Goal: Find contact information: Find contact information

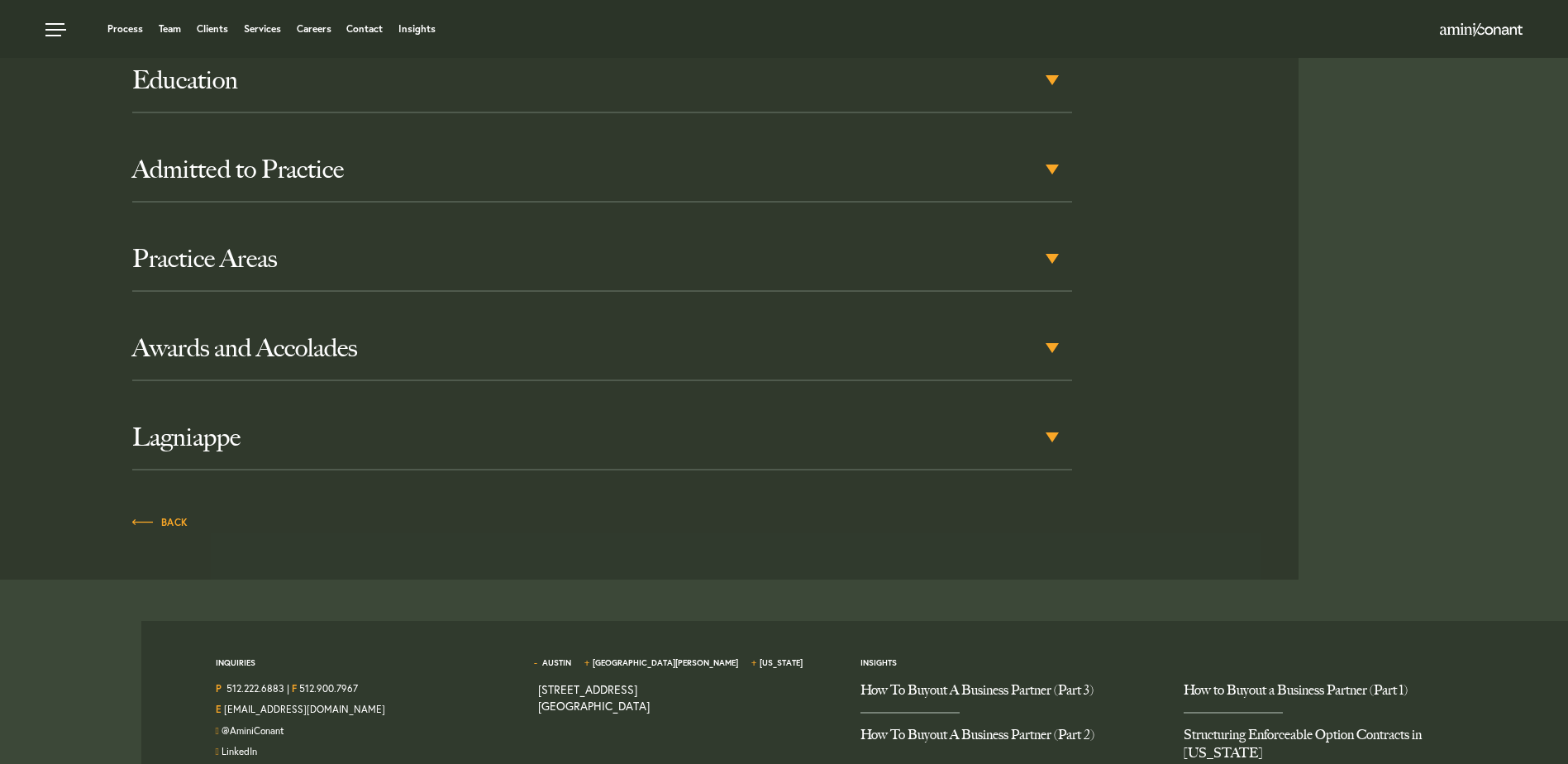
scroll to position [835, 0]
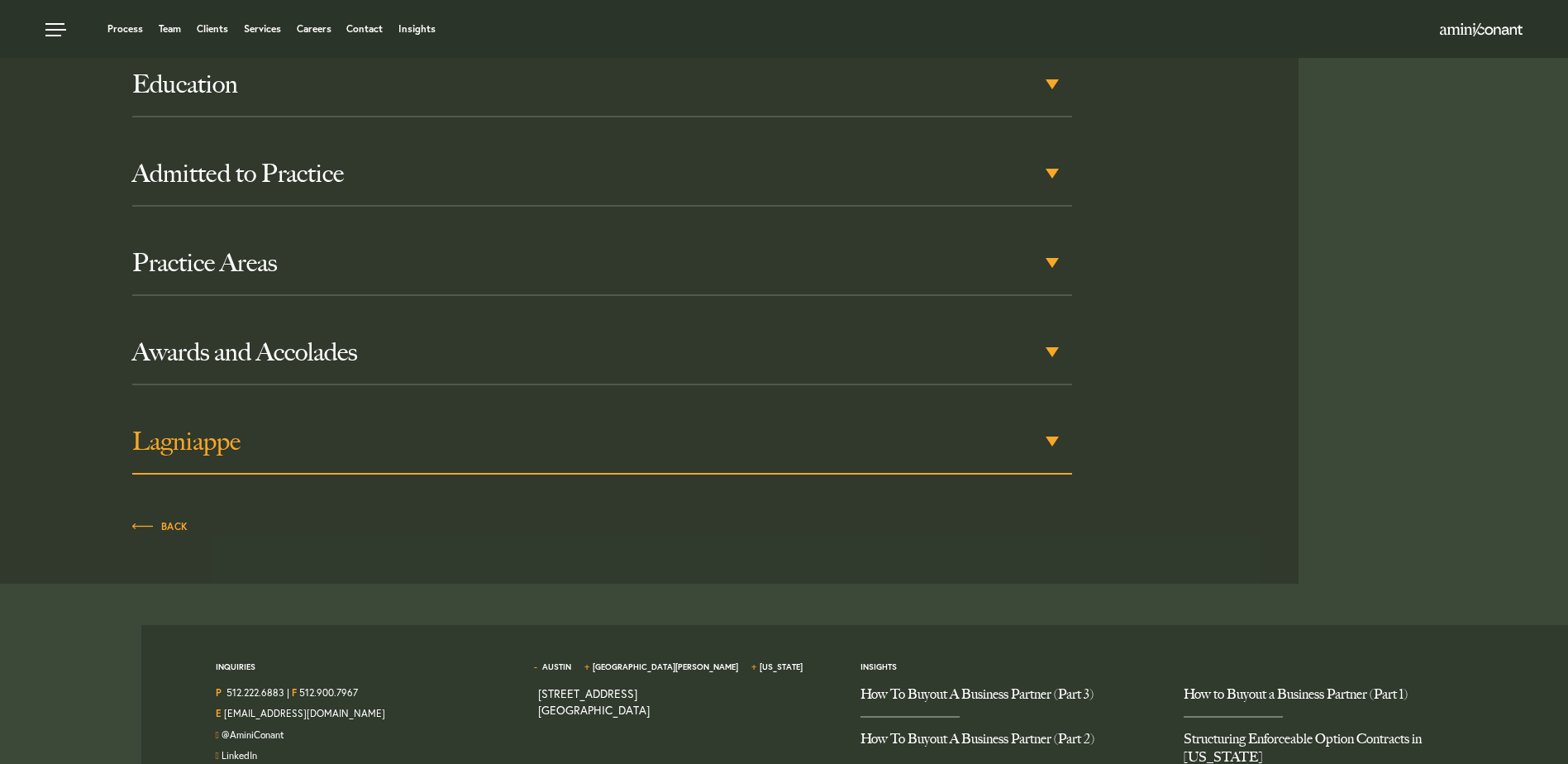
click at [1053, 438] on div "Lagniappe" at bounding box center [602, 442] width 940 height 64
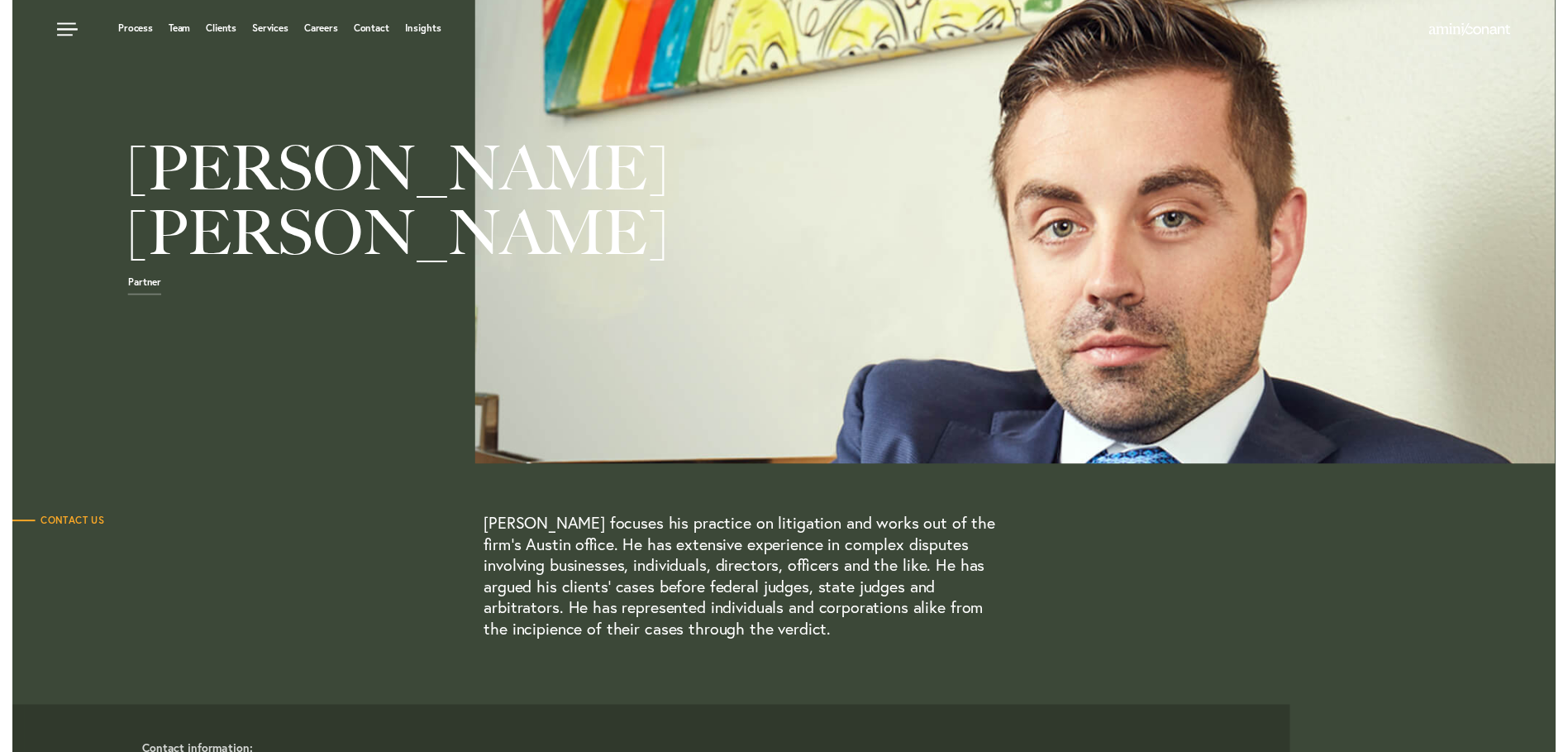
scroll to position [0, 0]
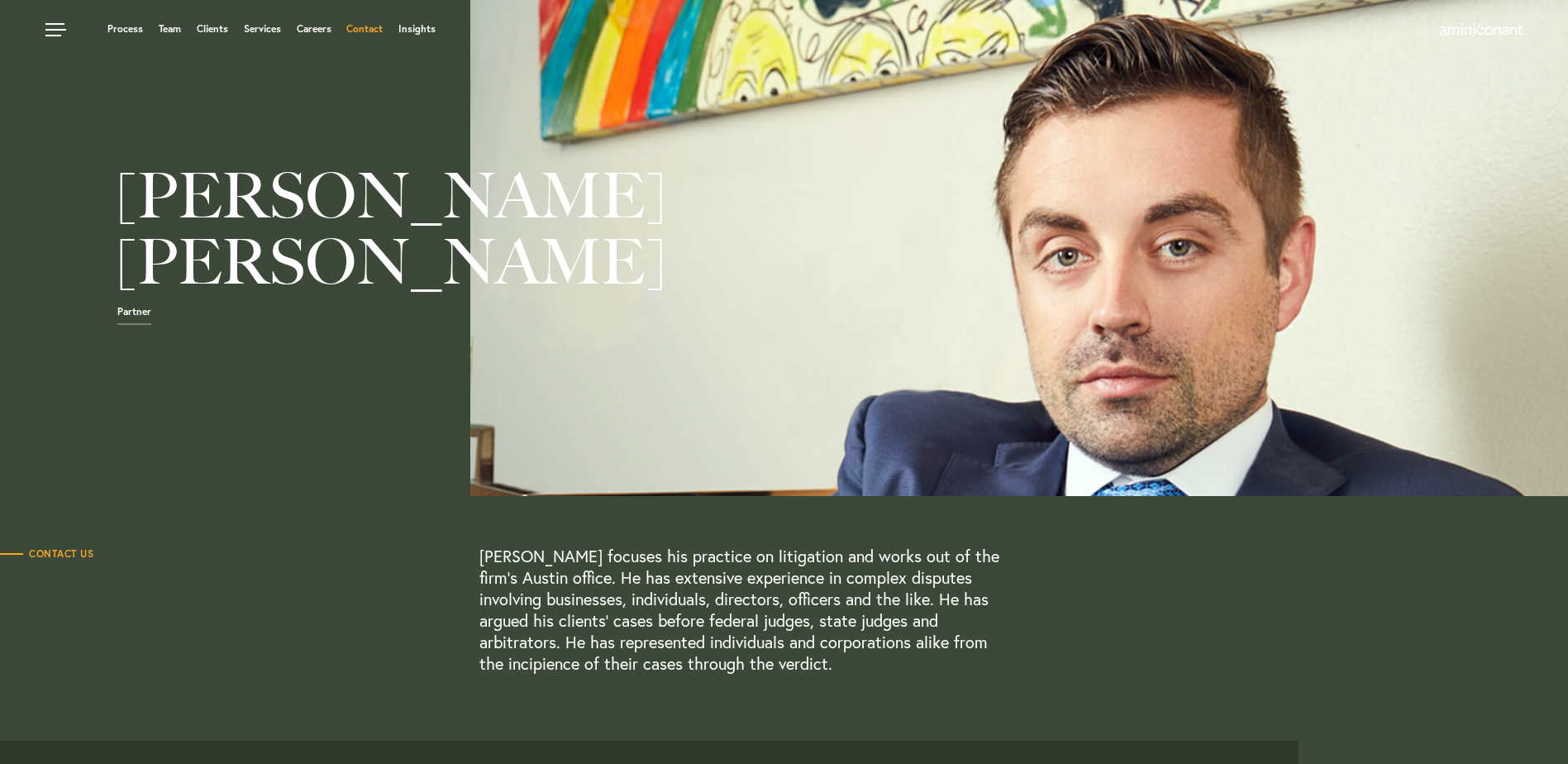
click at [367, 25] on link "Contact" at bounding box center [364, 28] width 36 height 10
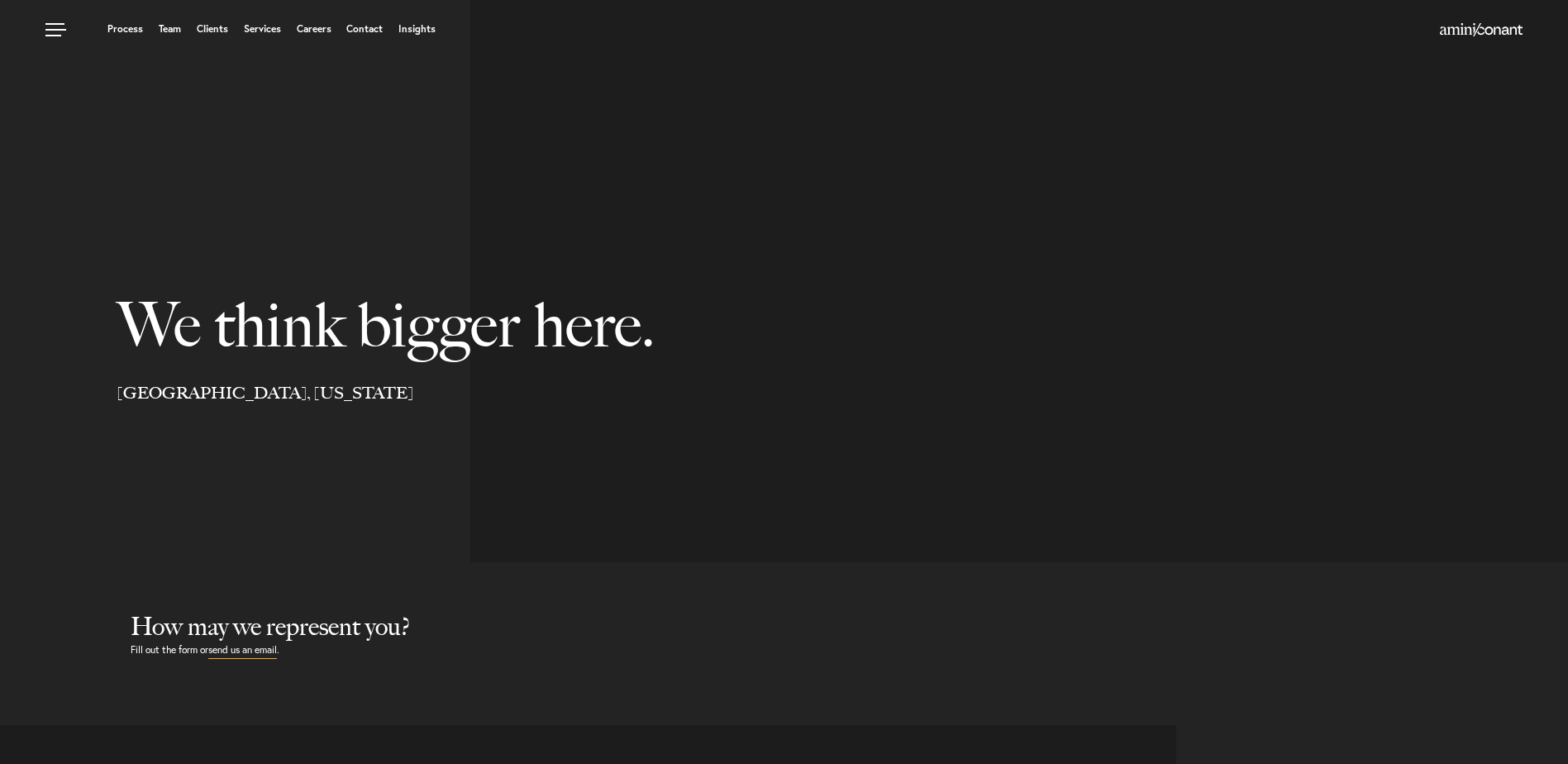
select select "Austin"
select select "Business and Civil Litigation"
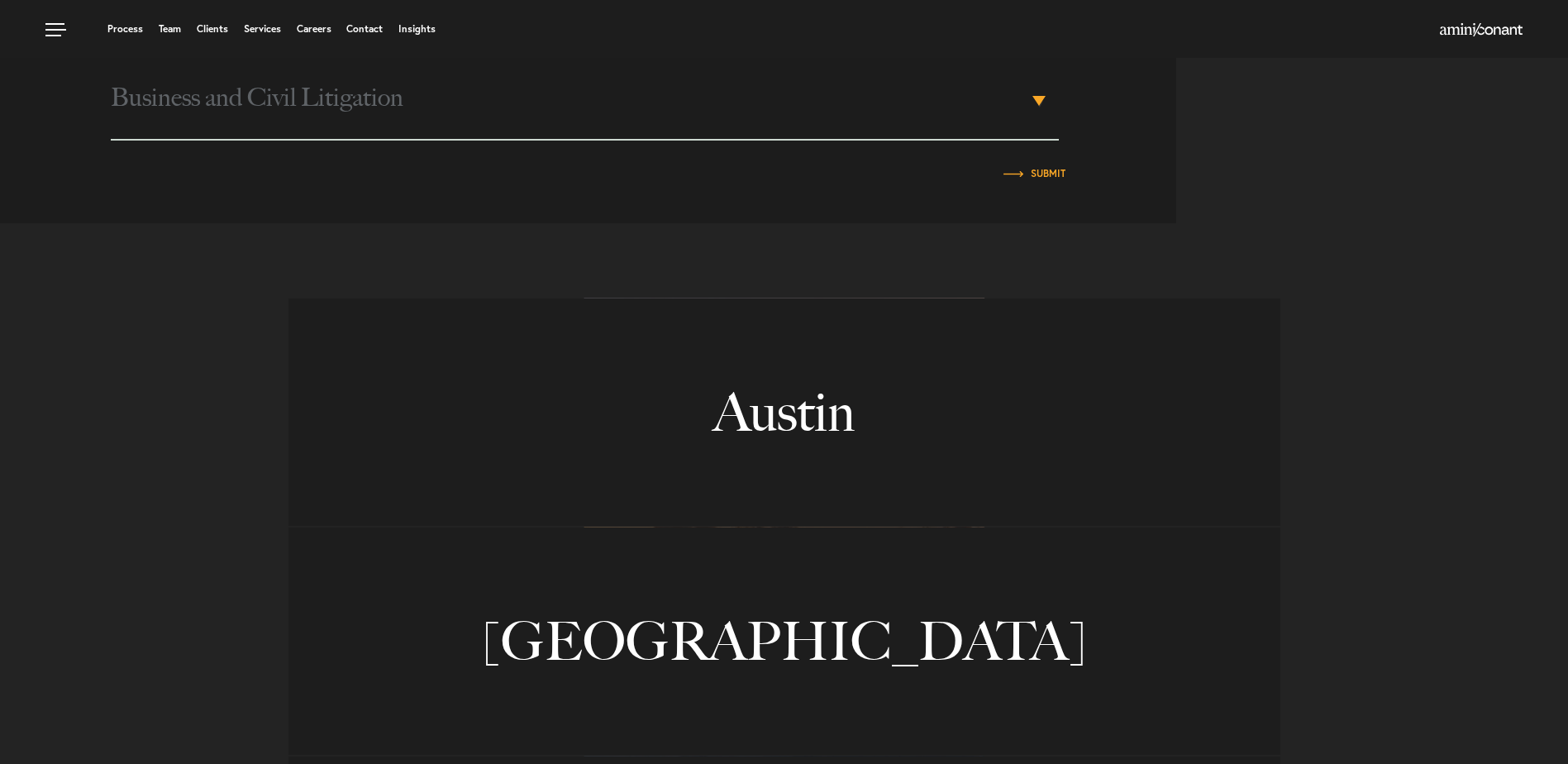
scroll to position [991, 0]
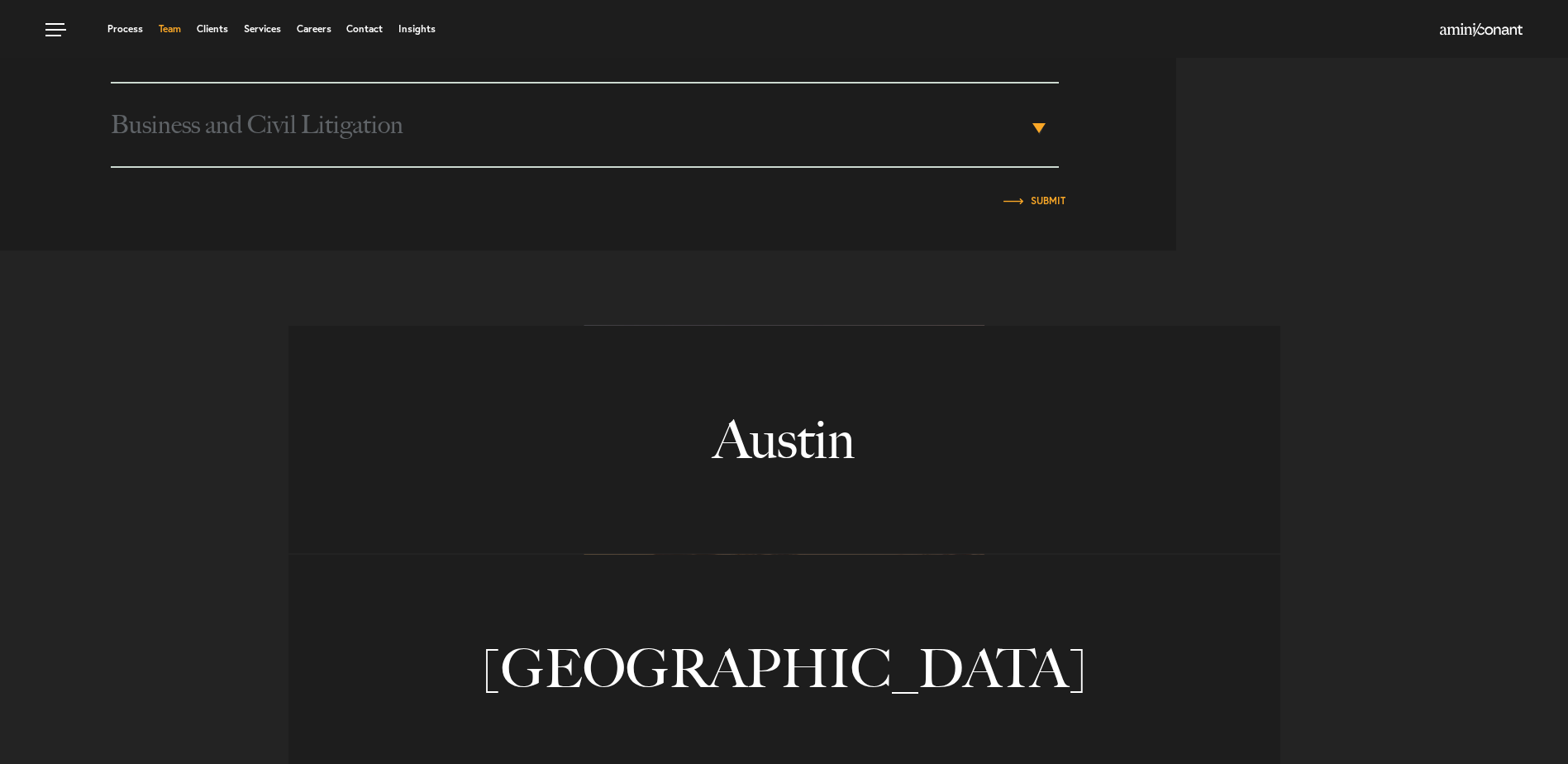
click at [172, 27] on link "Team" at bounding box center [169, 28] width 23 height 10
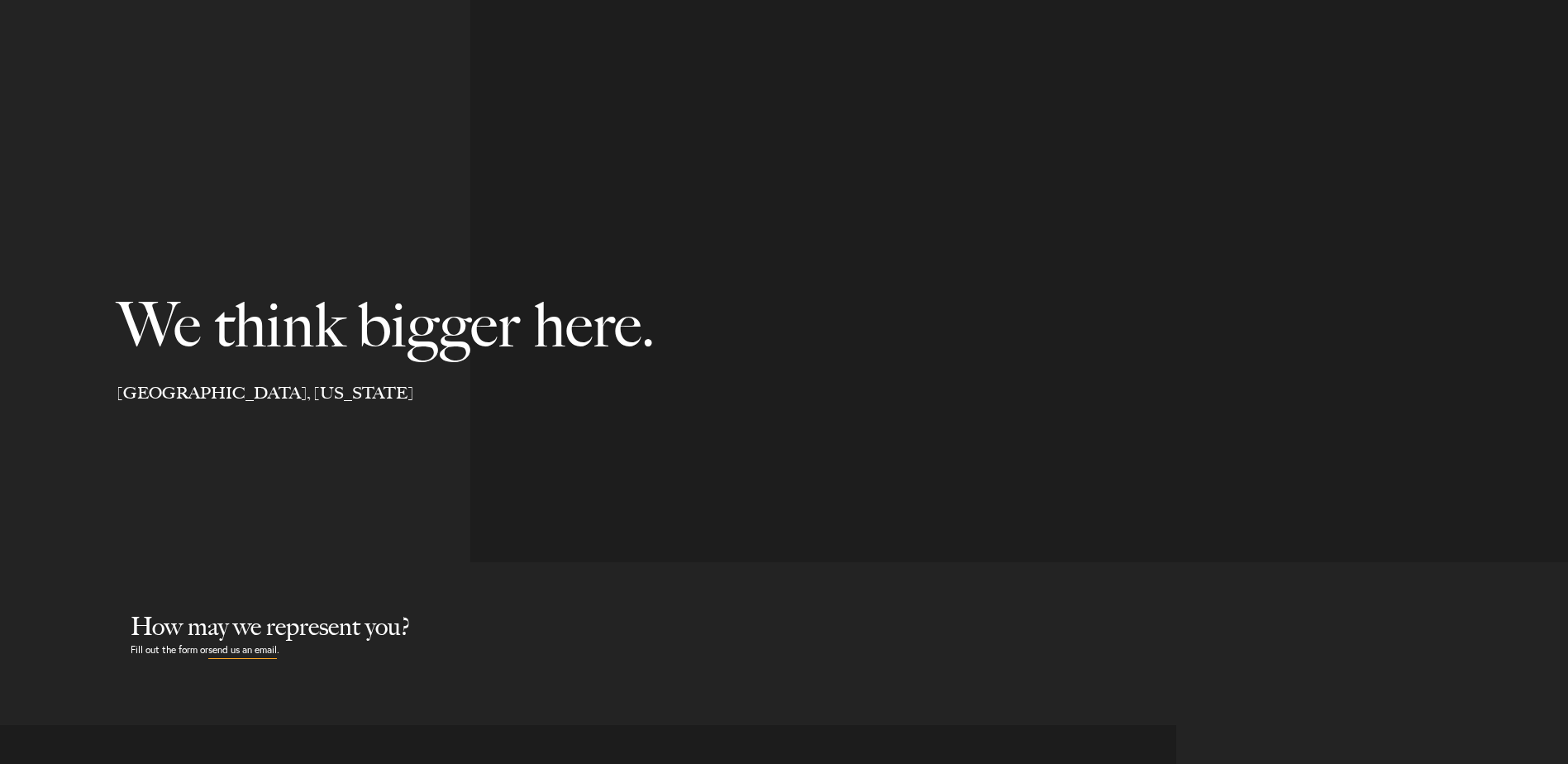
select select "Austin"
select select "Business and Civil Litigation"
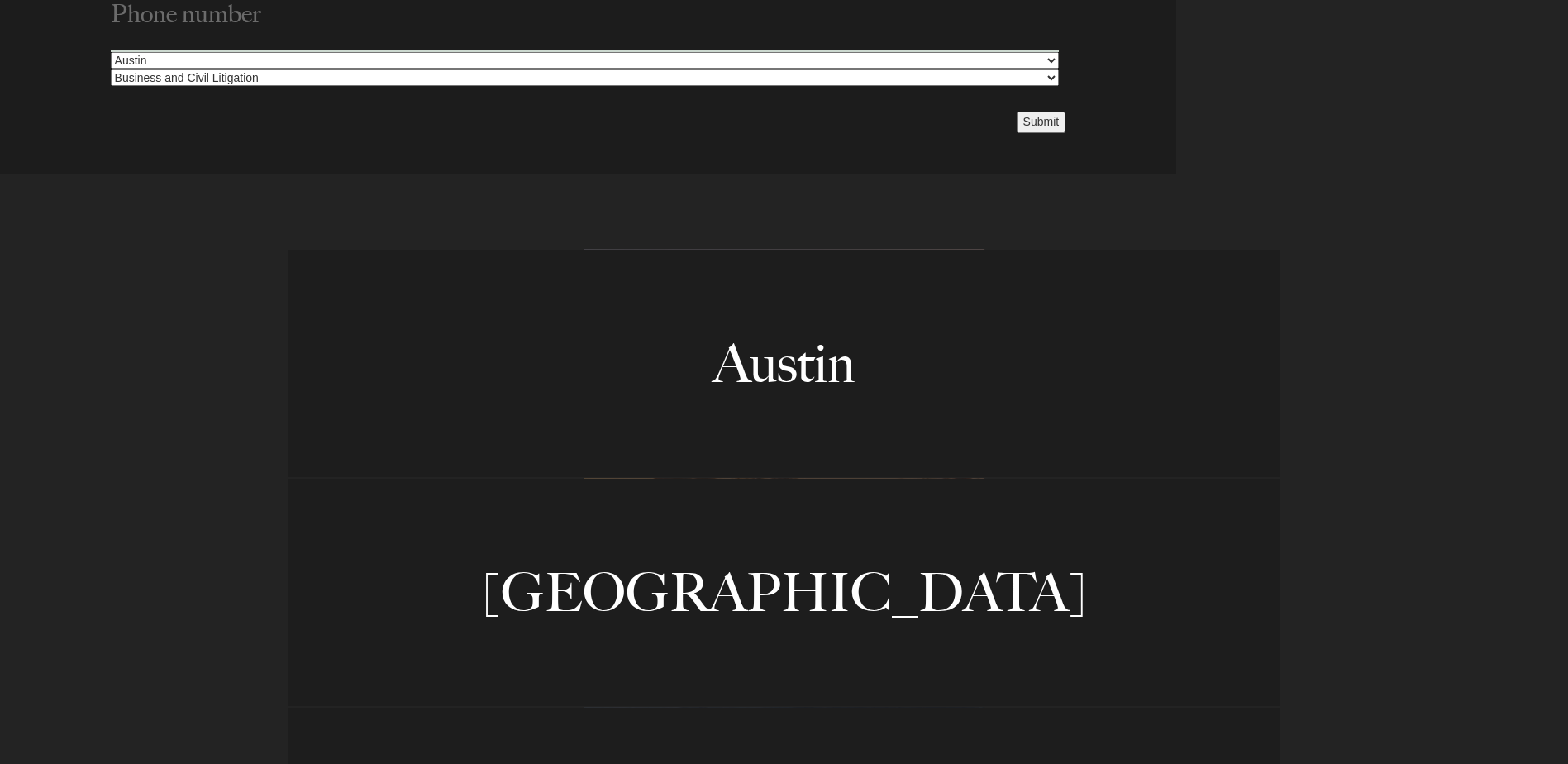
select select "Austin"
select select "Business and Civil Litigation"
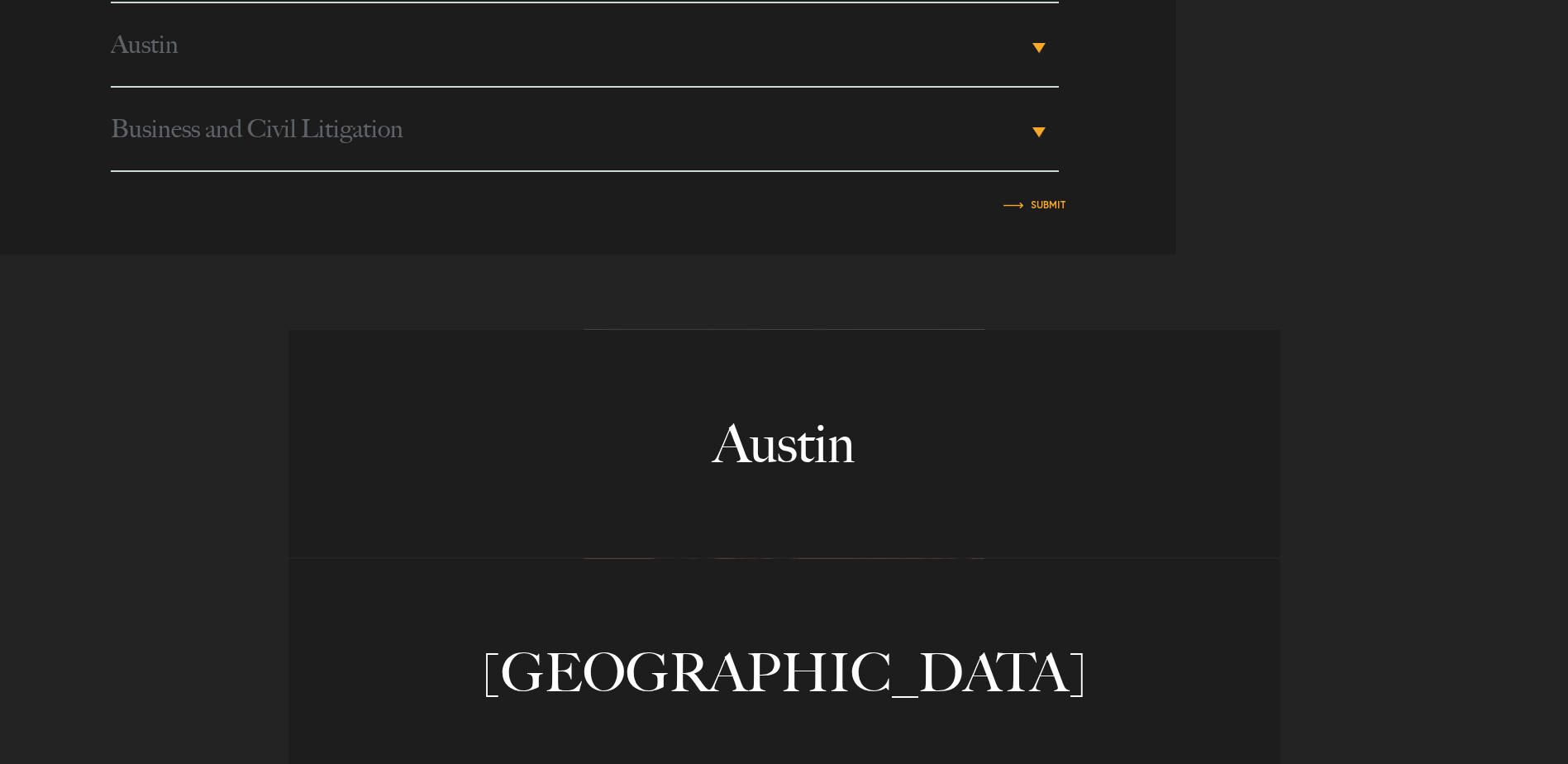
scroll to position [991, 0]
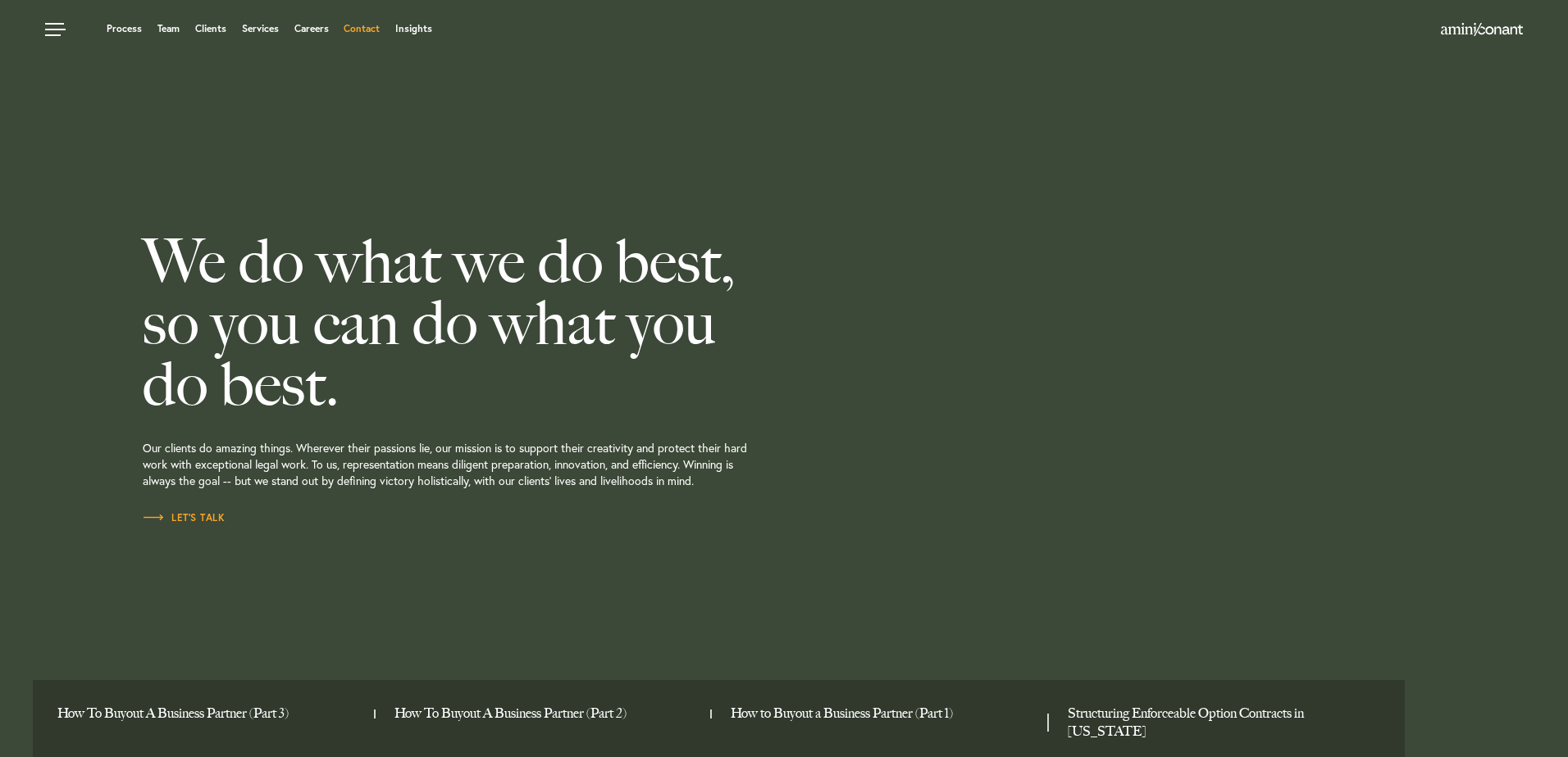
click at [357, 33] on link "Contact" at bounding box center [361, 28] width 36 height 10
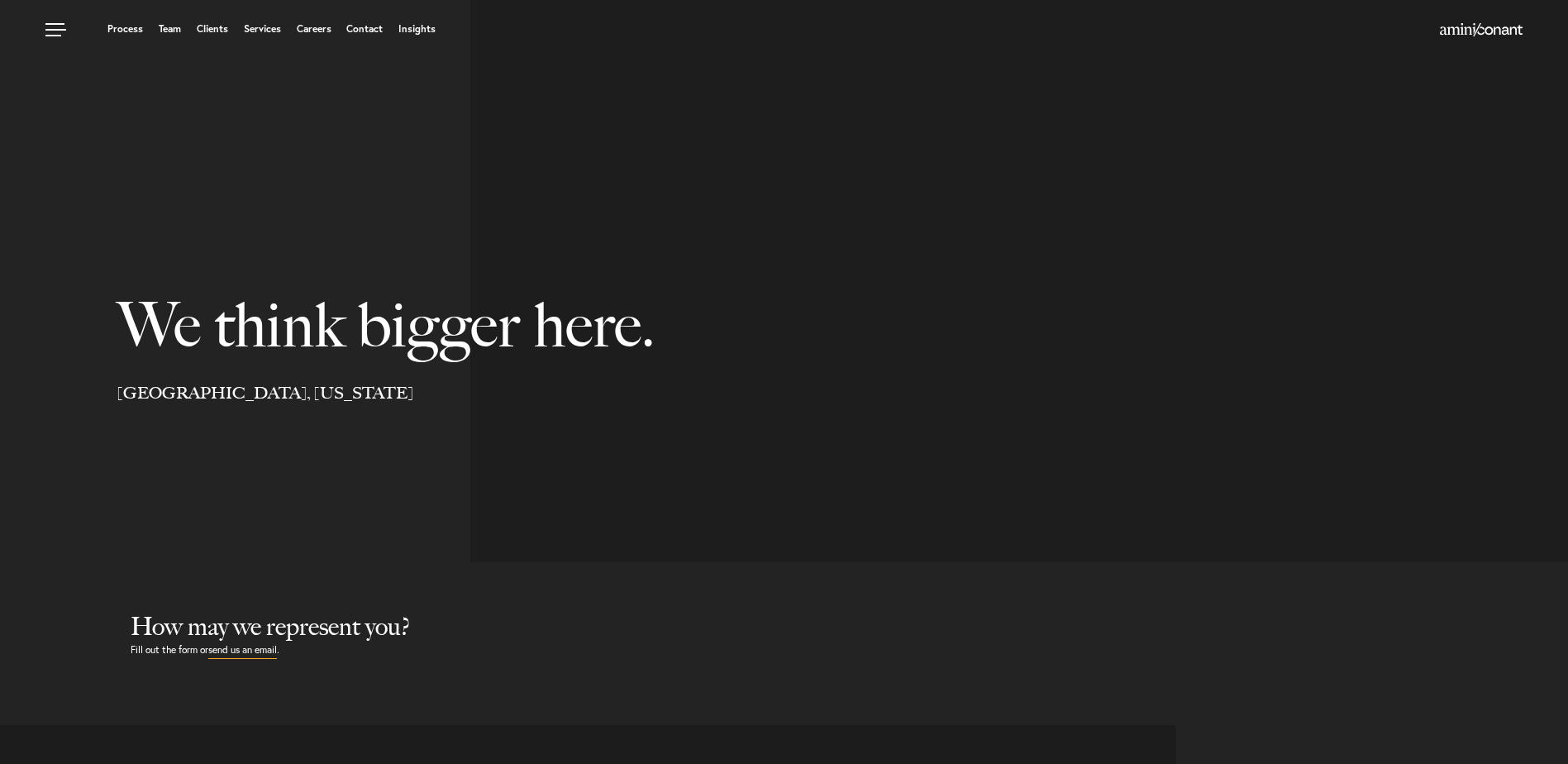
select select "Austin"
select select "Business and Civil Litigation"
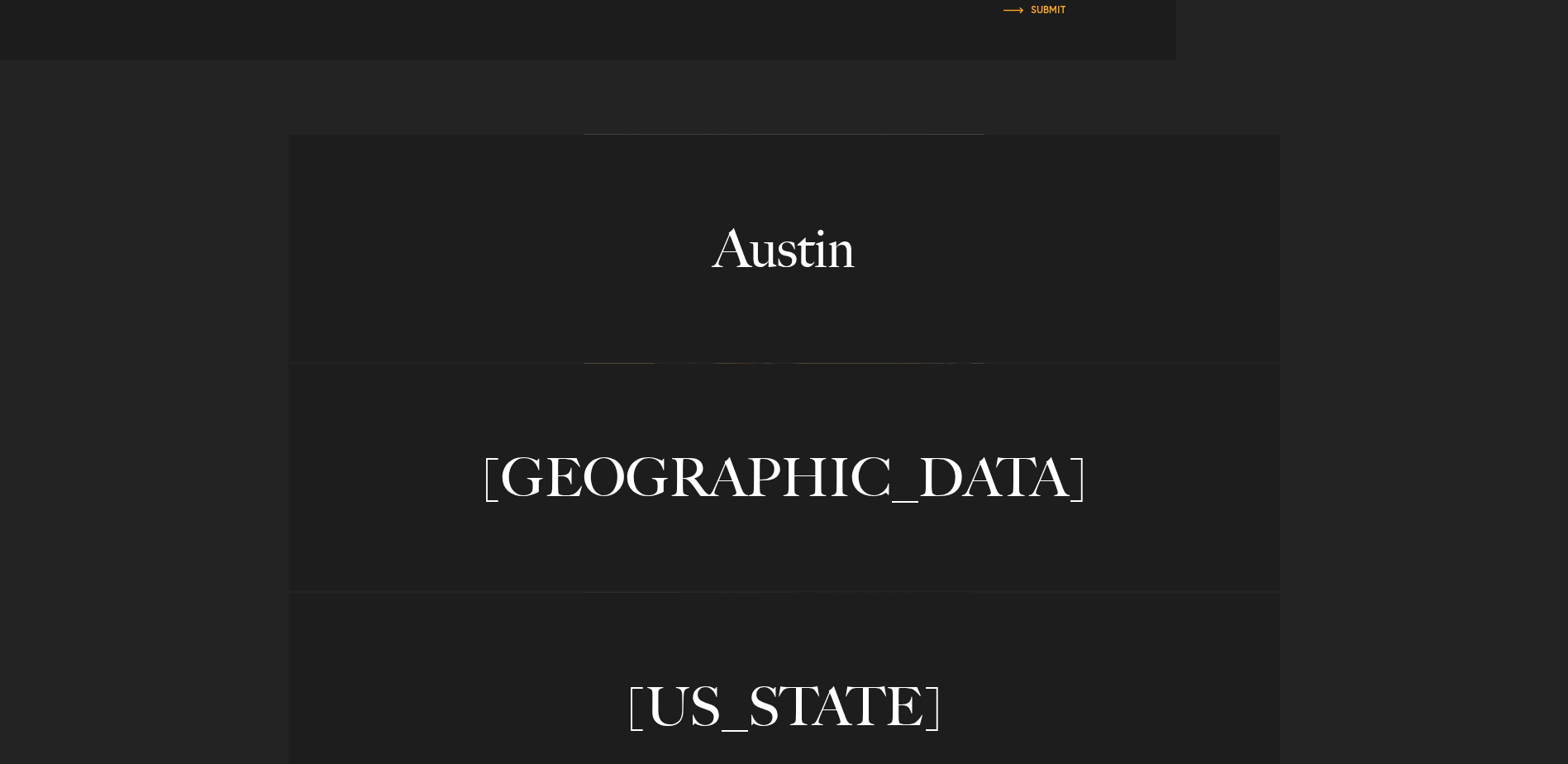
scroll to position [1268, 0]
